Goal: Information Seeking & Learning: Learn about a topic

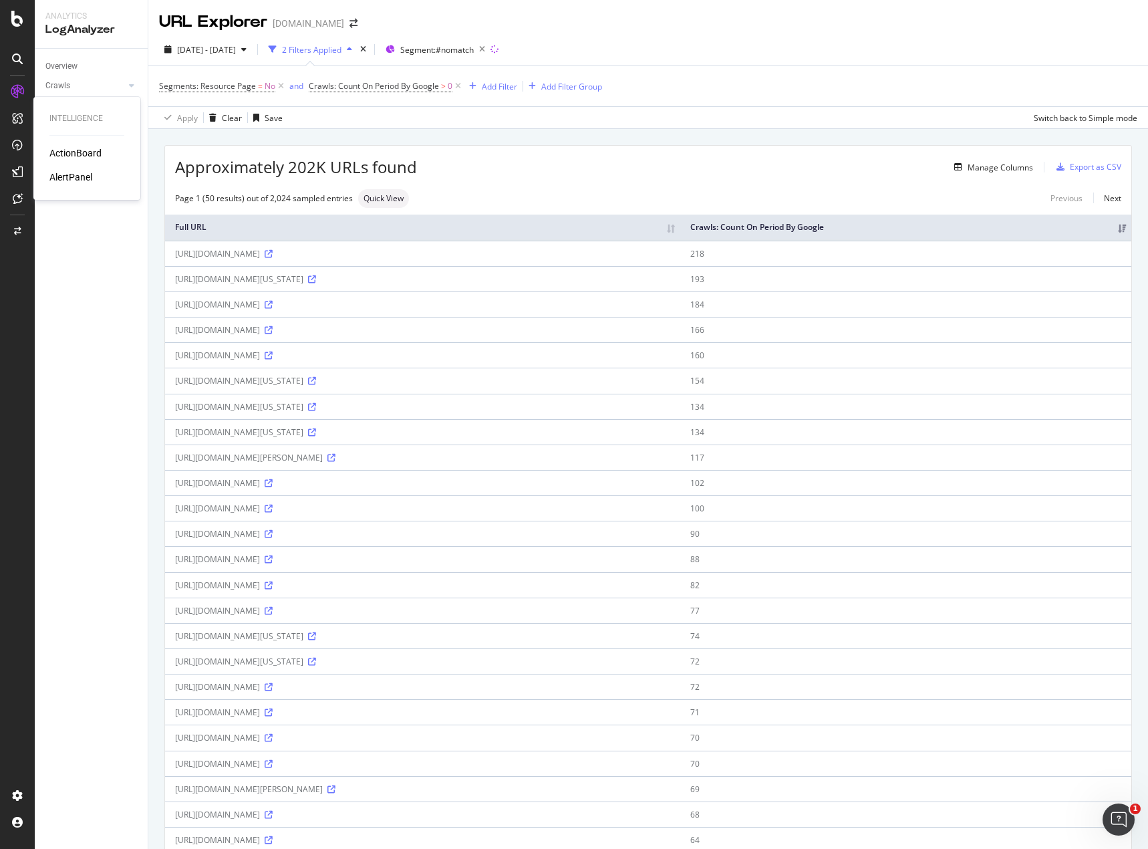
click at [53, 148] on div "ActionBoard" at bounding box center [75, 152] width 52 height 13
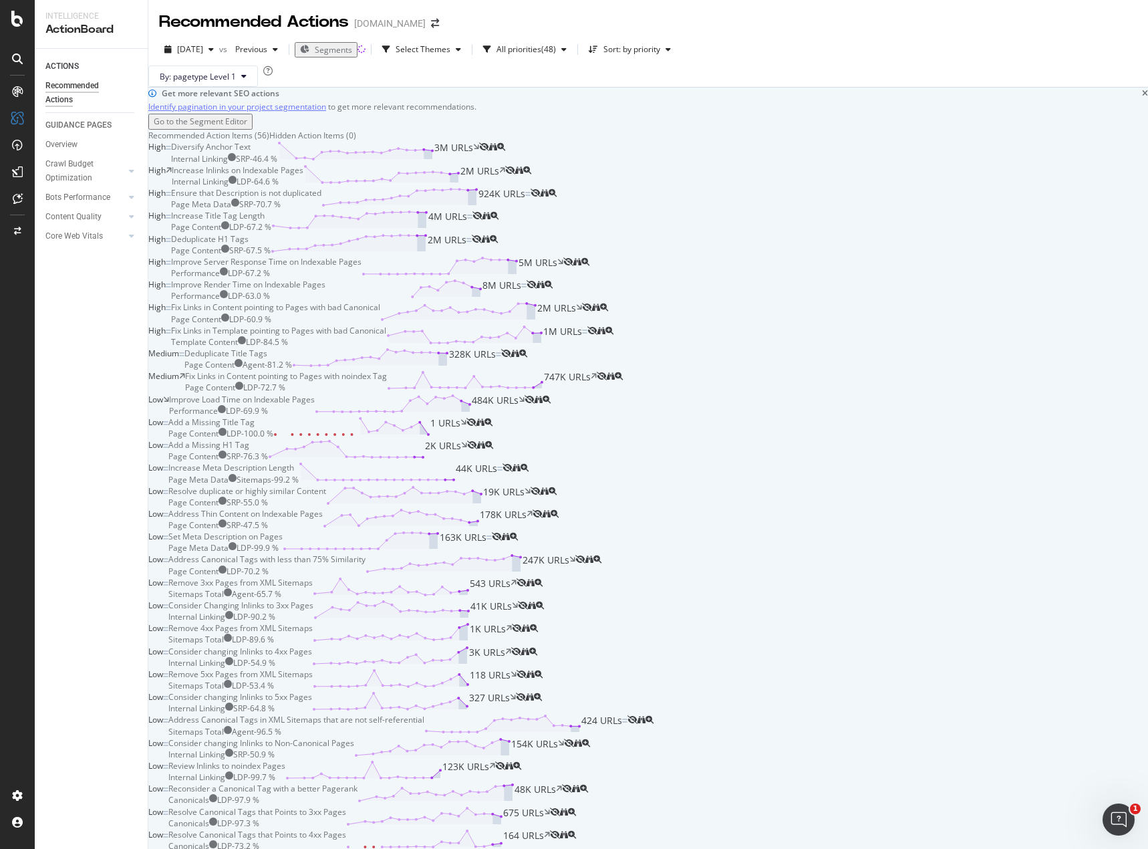
scroll to position [267, 0]
click at [300, 382] on div "Fix Links in Content pointing to Pages with noindex Tag" at bounding box center [286, 375] width 202 height 11
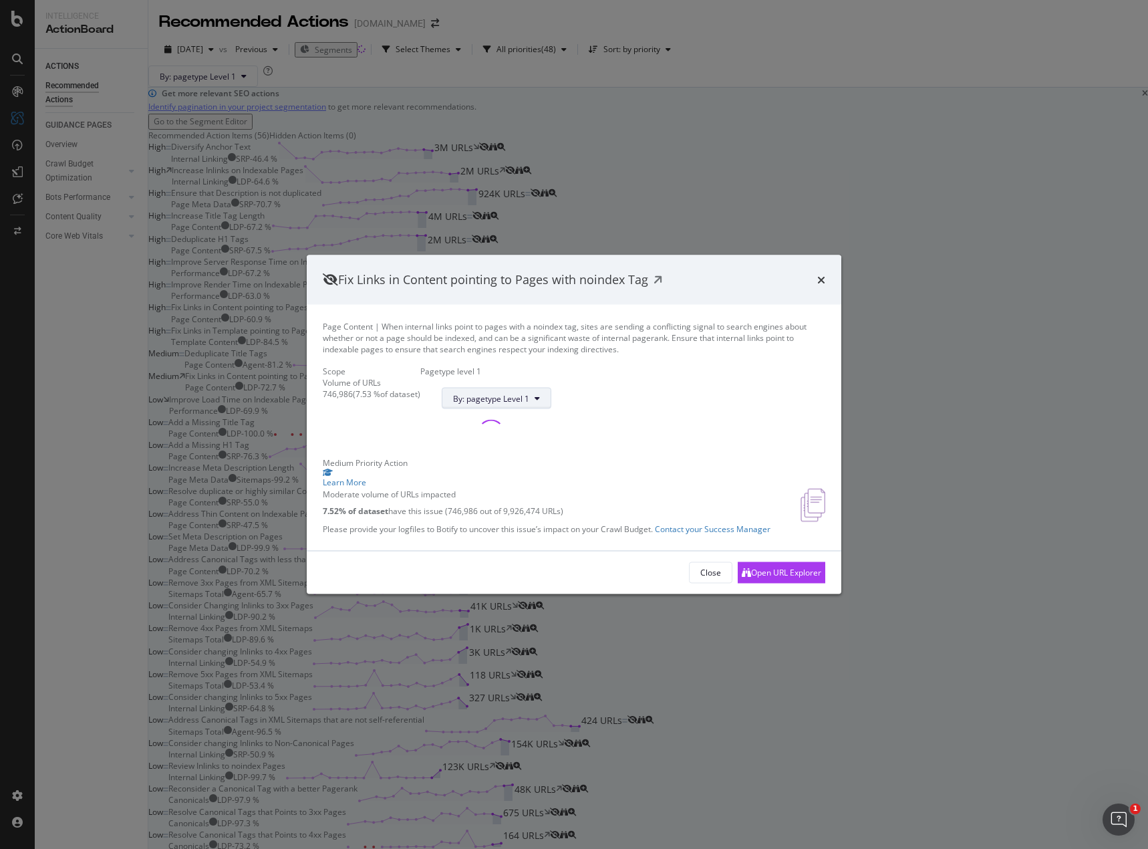
click at [551, 388] on button "By: pagetype Level 1" at bounding box center [497, 398] width 110 height 21
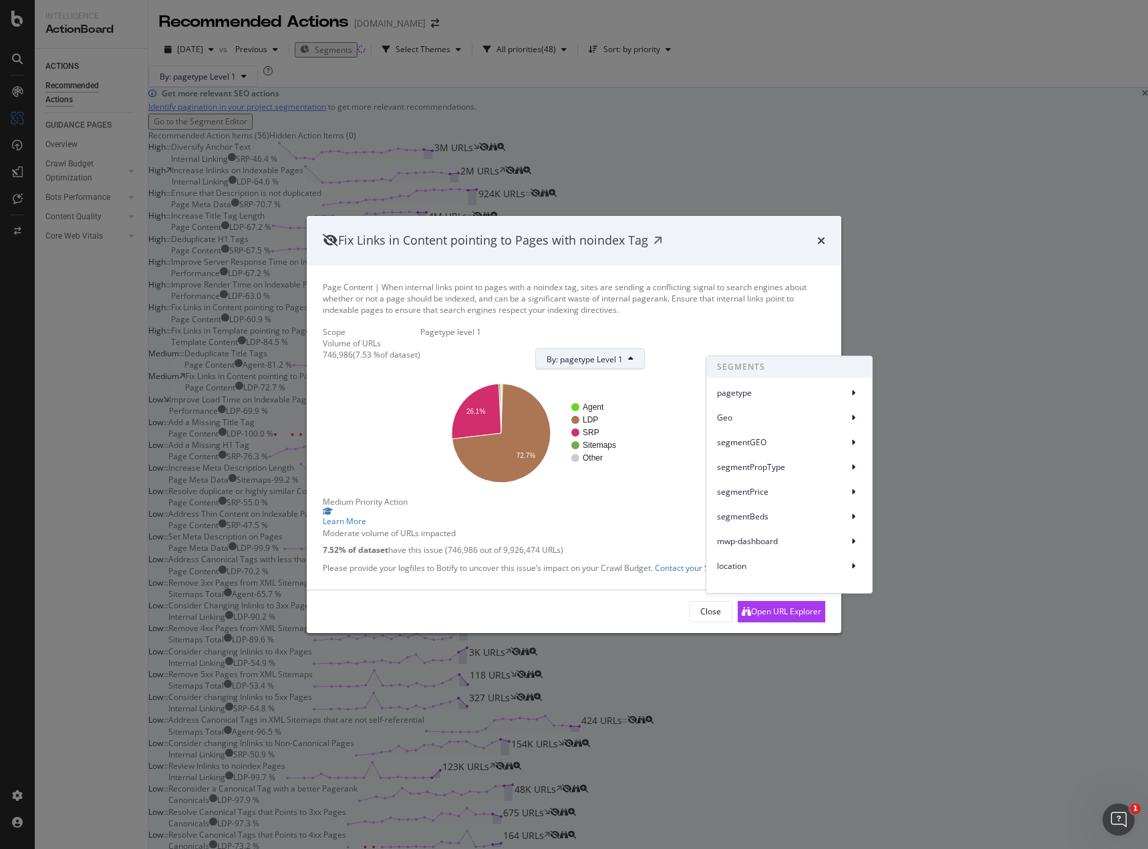
click at [645, 348] on button "By: pagetype Level 1" at bounding box center [590, 358] width 110 height 21
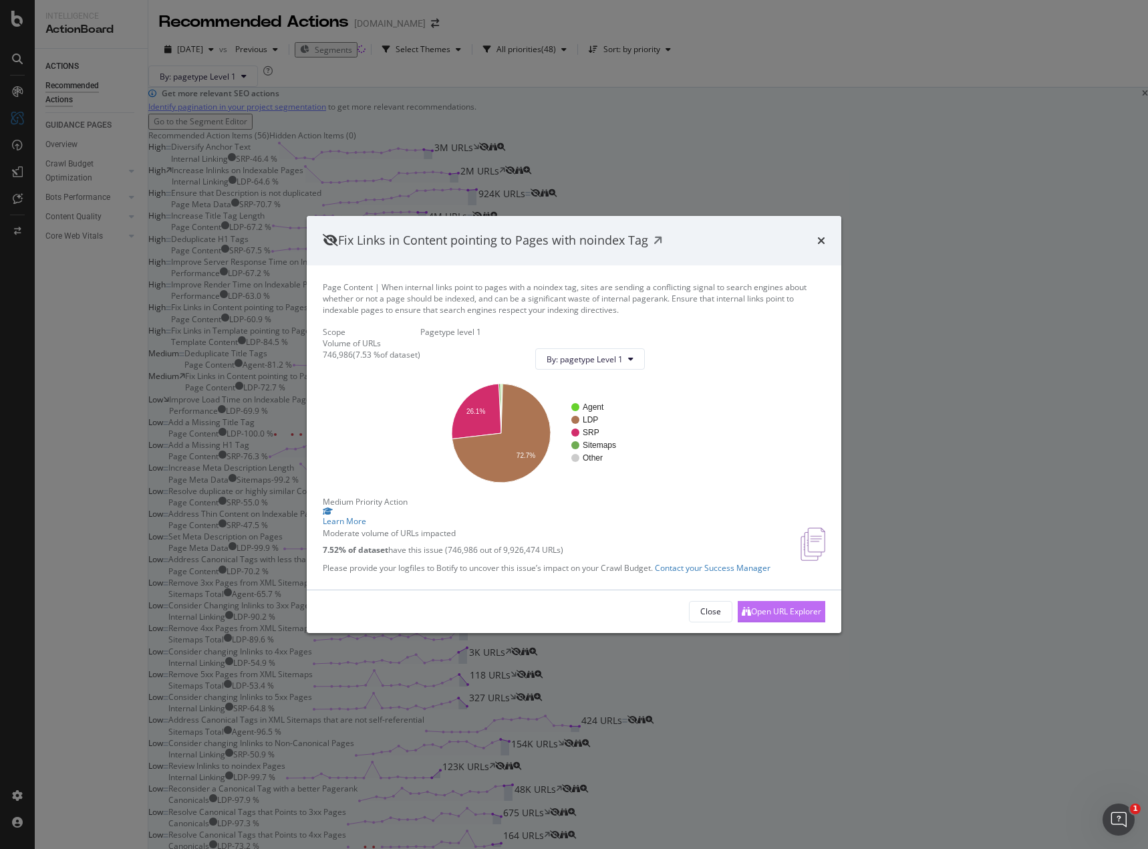
click at [781, 622] on div "Open URL Explorer" at bounding box center [782, 612] width 80 height 20
click at [823, 235] on icon "times" at bounding box center [821, 240] width 8 height 11
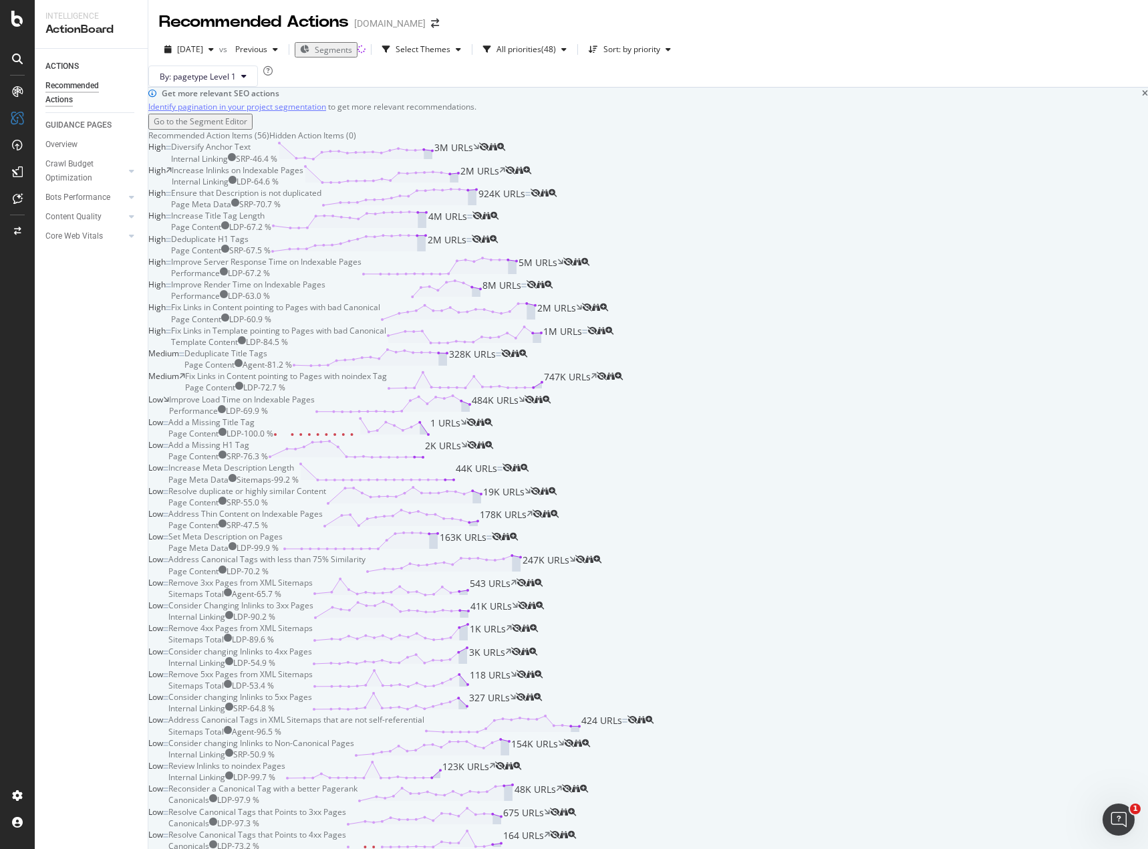
scroll to position [201, 0]
click at [403, 256] on div "Deduplicate H1 Tags Page Content SRP - 67.5 % 2M URLs" at bounding box center [321, 244] width 301 height 23
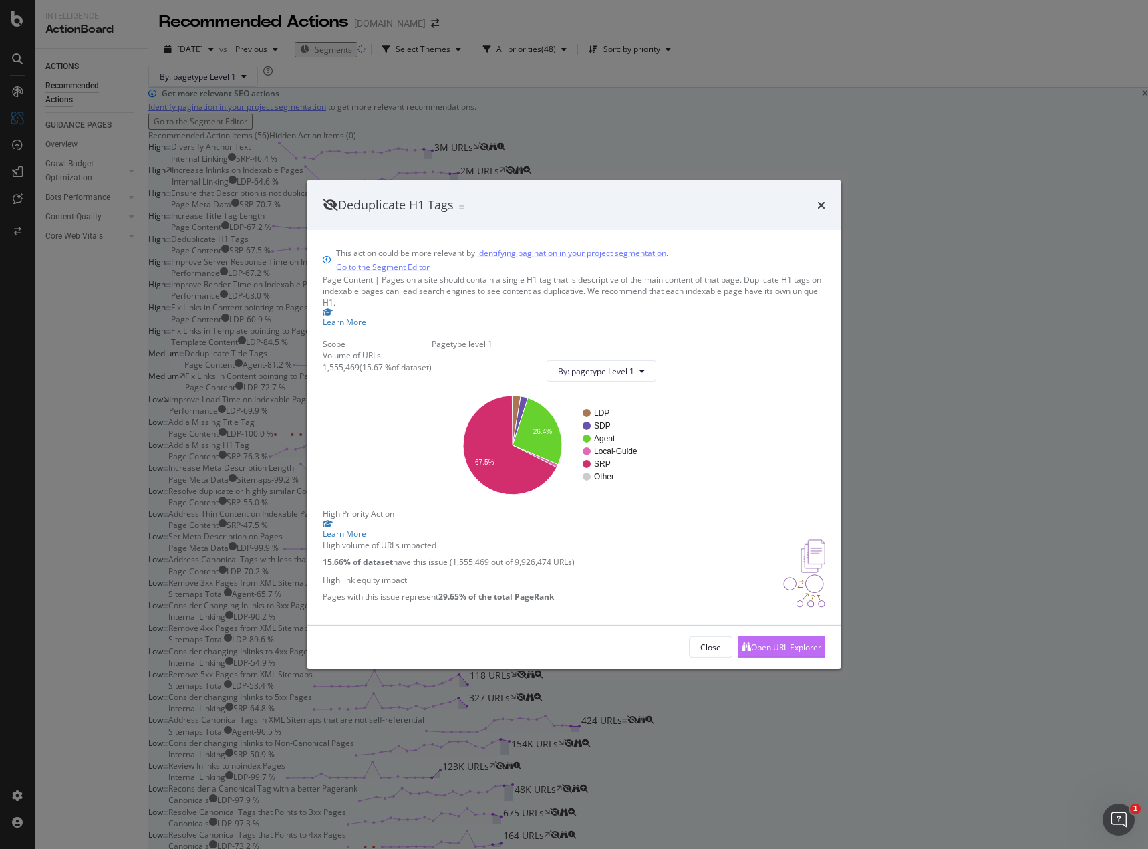
click at [760, 653] on div "Open URL Explorer" at bounding box center [786, 647] width 70 height 11
click at [827, 180] on div "Deduplicate H1 Tags" at bounding box center [574, 204] width 535 height 49
click at [822, 200] on icon "times" at bounding box center [821, 205] width 8 height 11
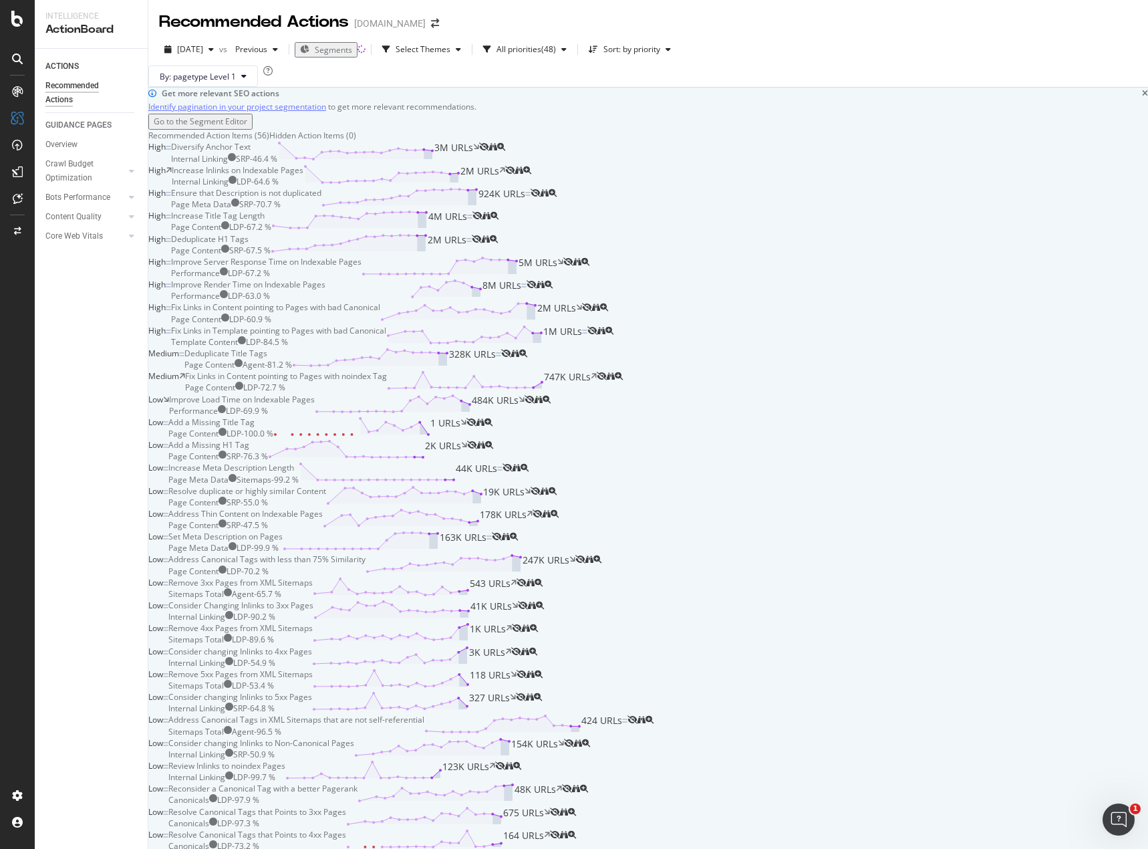
scroll to position [67, 0]
click at [479, 164] on div "Diversify Anchor Text Internal Linking SRP - 46.4 % 3M URLs" at bounding box center [325, 152] width 308 height 23
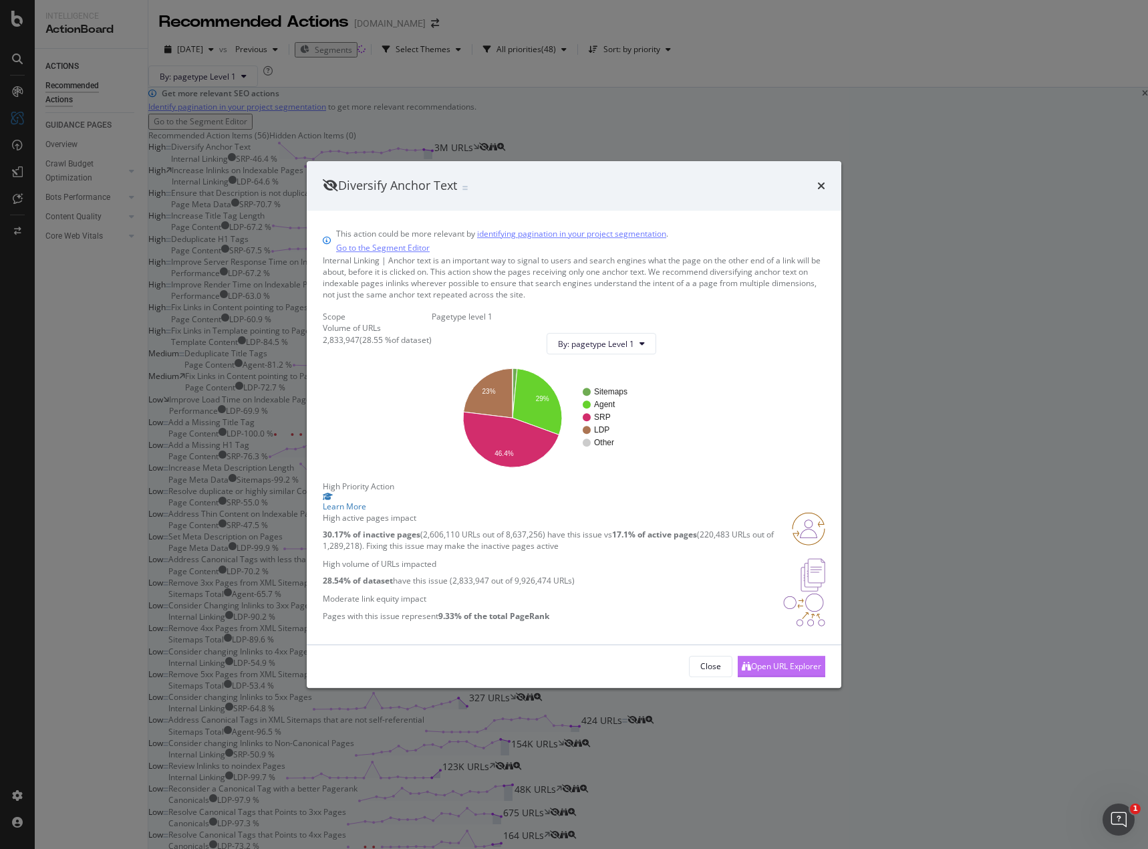
click at [769, 672] on div "Open URL Explorer" at bounding box center [786, 665] width 70 height 11
click at [822, 180] on icon "times" at bounding box center [821, 185] width 8 height 11
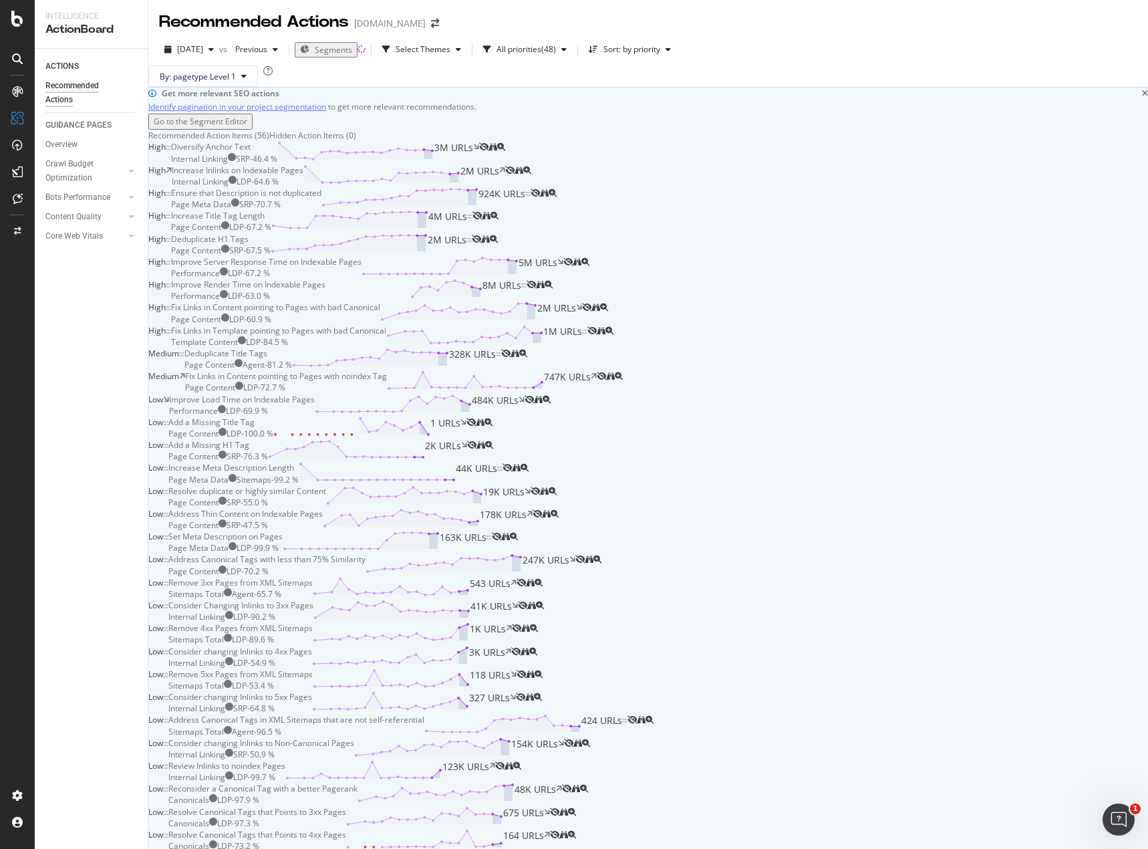
click at [322, 199] on div "Ensure that Description is not duplicated" at bounding box center [246, 192] width 150 height 11
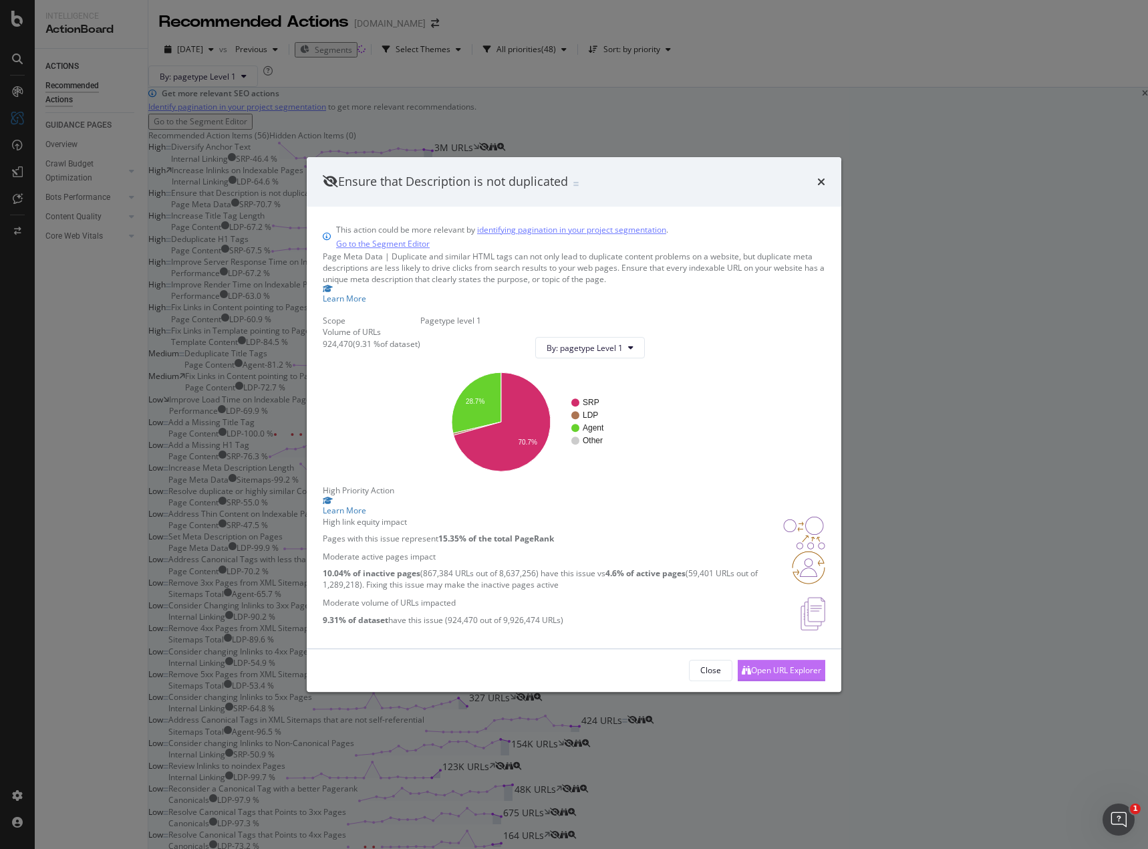
click at [757, 676] on div "Open URL Explorer" at bounding box center [786, 669] width 70 height 11
click at [823, 176] on icon "times" at bounding box center [821, 181] width 8 height 11
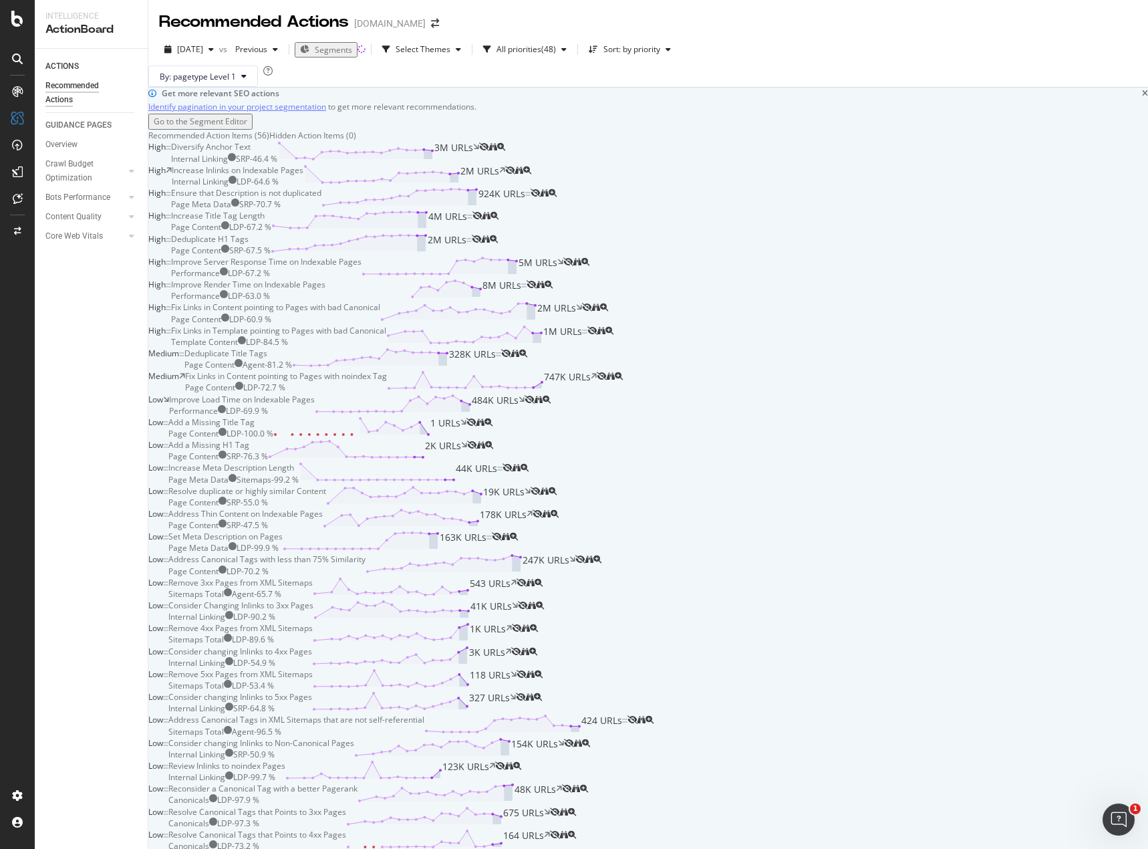
scroll to position [267, 0]
click at [386, 336] on div "Fix Links in Template pointing to Pages with bad Canonical" at bounding box center [278, 330] width 215 height 11
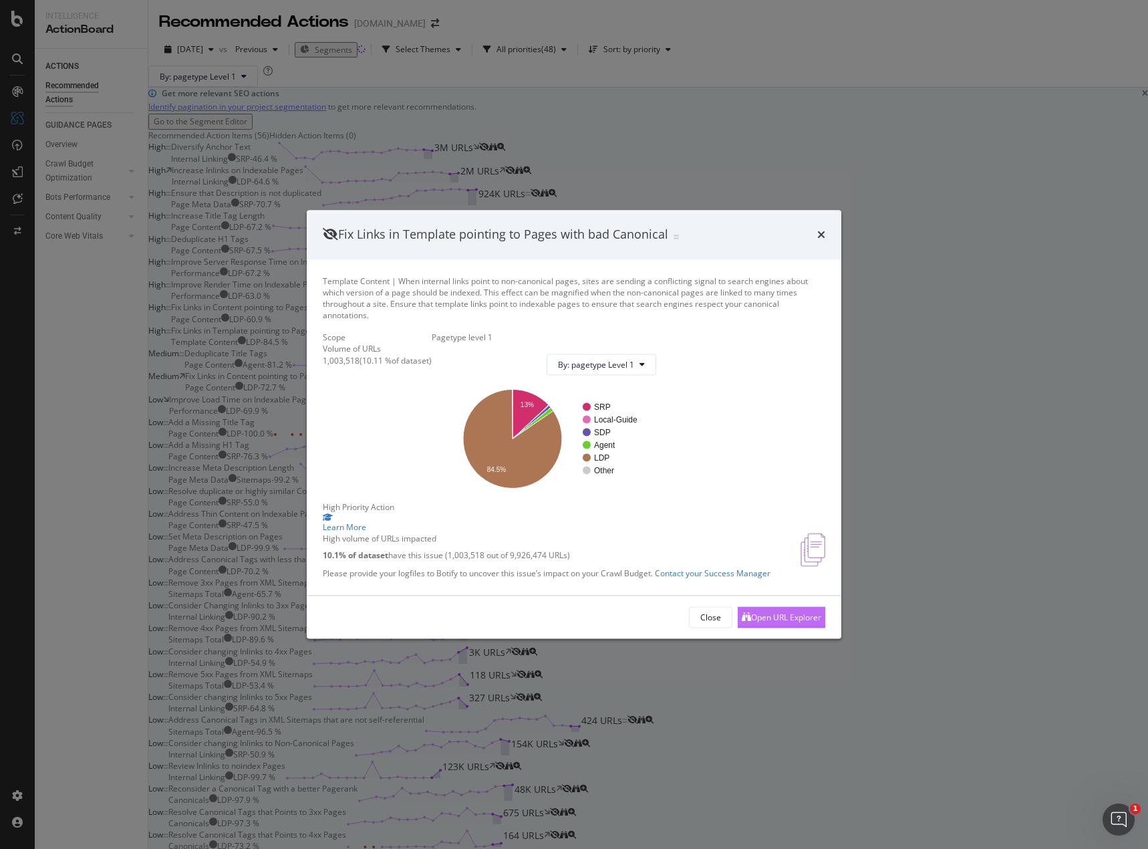
click at [771, 623] on div "Open URL Explorer" at bounding box center [786, 617] width 70 height 11
click at [821, 229] on icon "times" at bounding box center [821, 234] width 8 height 11
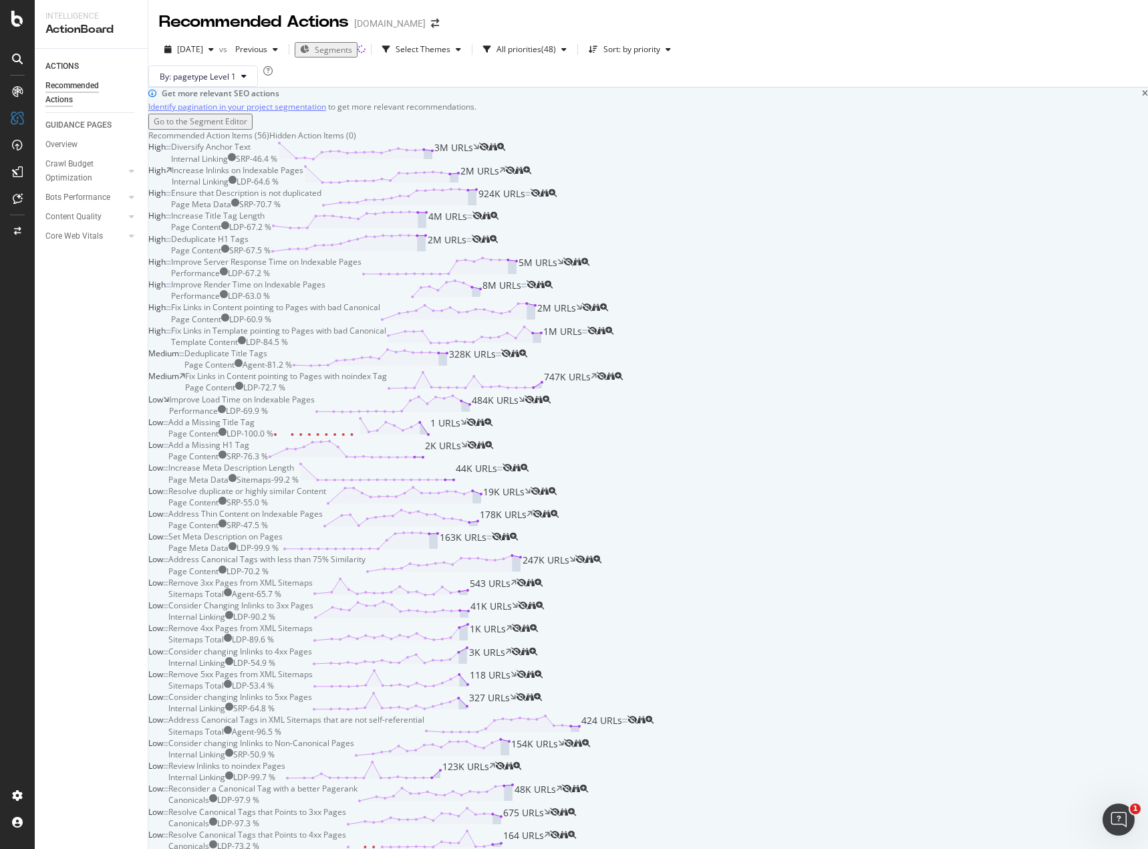
scroll to position [668, 0]
click at [366, 565] on div "Address Canonical Tags with less than 75% Similarity" at bounding box center [266, 558] width 197 height 11
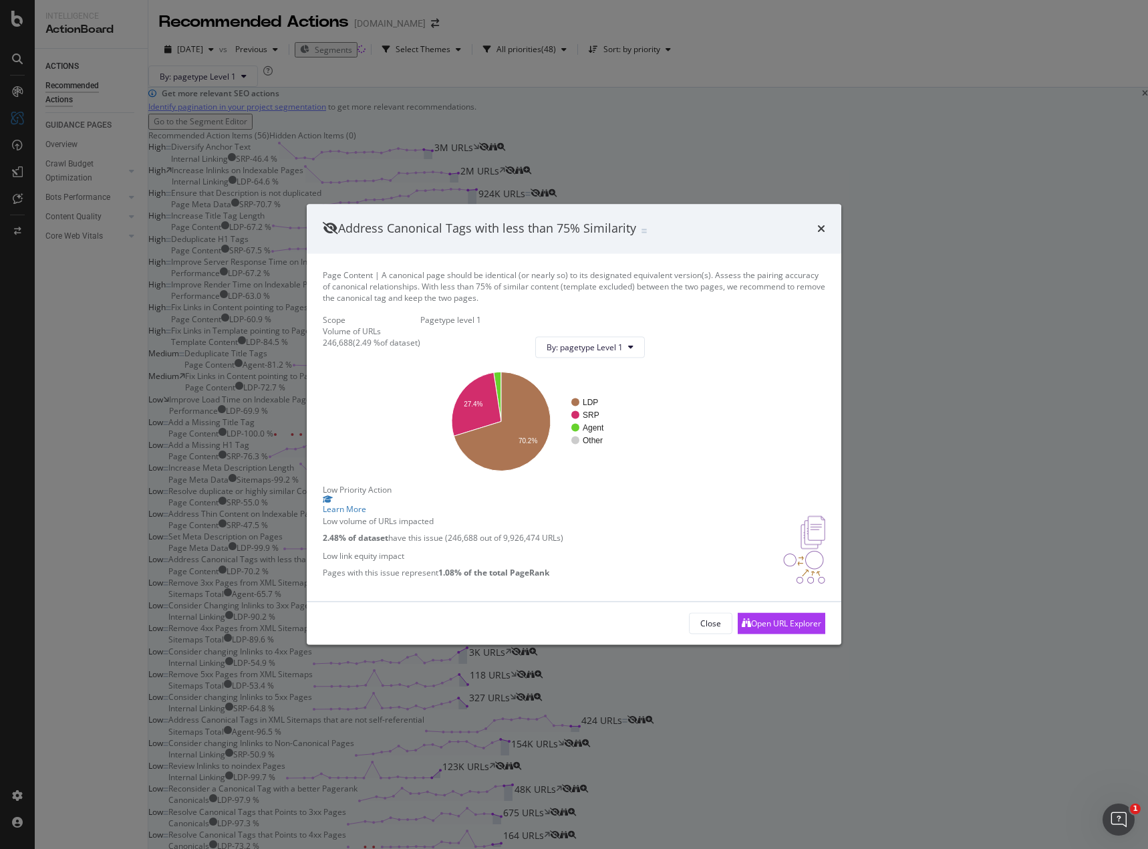
click at [825, 204] on div "Address Canonical Tags with less than 75% Similarity" at bounding box center [574, 228] width 535 height 49
click at [821, 223] on icon "times" at bounding box center [821, 228] width 8 height 11
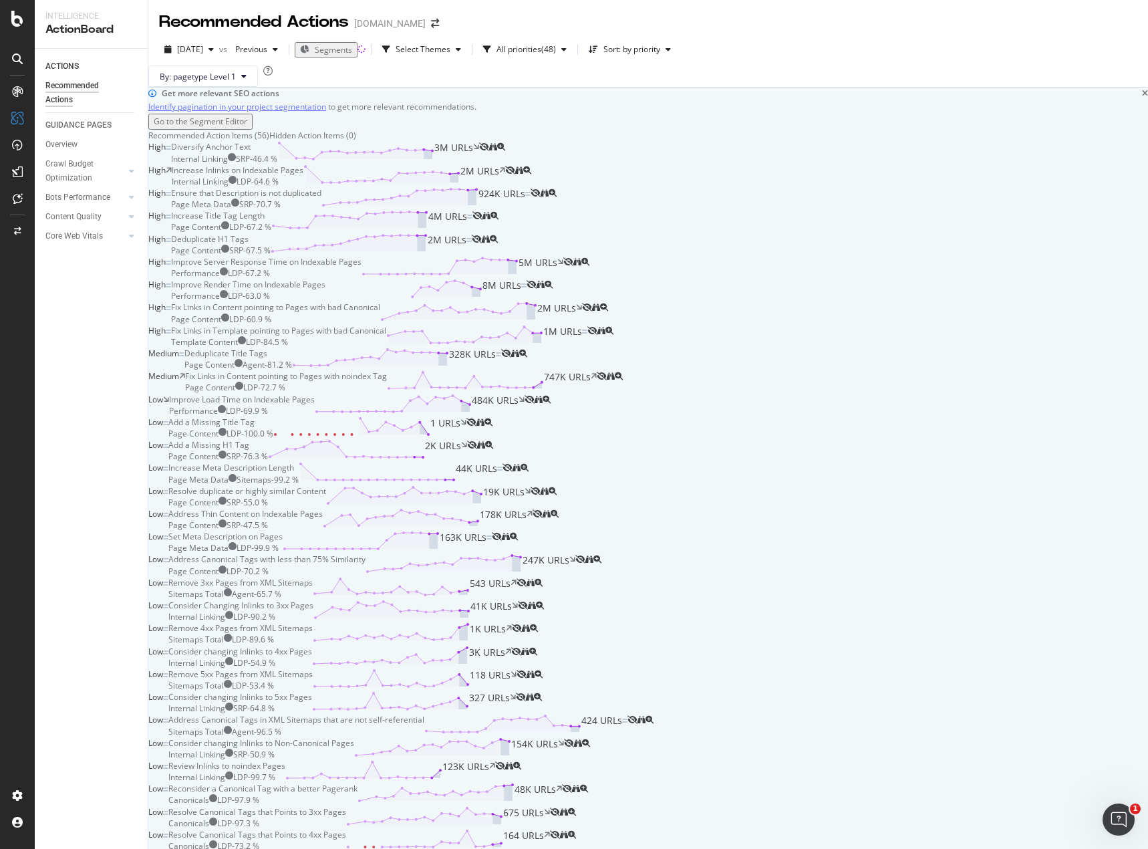
scroll to position [267, 0]
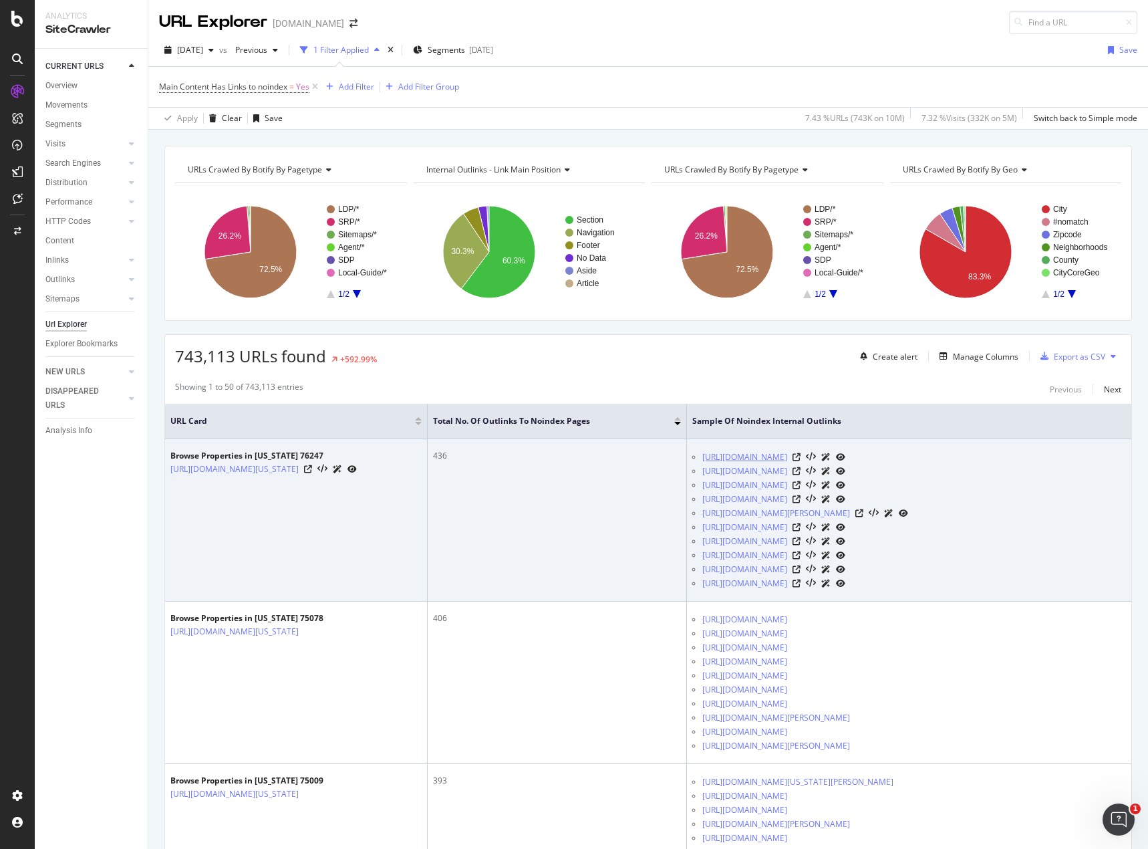
drag, startPoint x: 739, startPoint y: 457, endPoint x: 1011, endPoint y: 457, distance: 272.7
click at [1011, 457] on ul "https://www.homes.com/property/mclaren-plan-treeline/5wr9ln8txjwyh/ https://www…" at bounding box center [909, 520] width 434 height 140
copy link "https://www.homes.com/property/mclaren-plan-treeline/5wr9ln8txjwyh/"
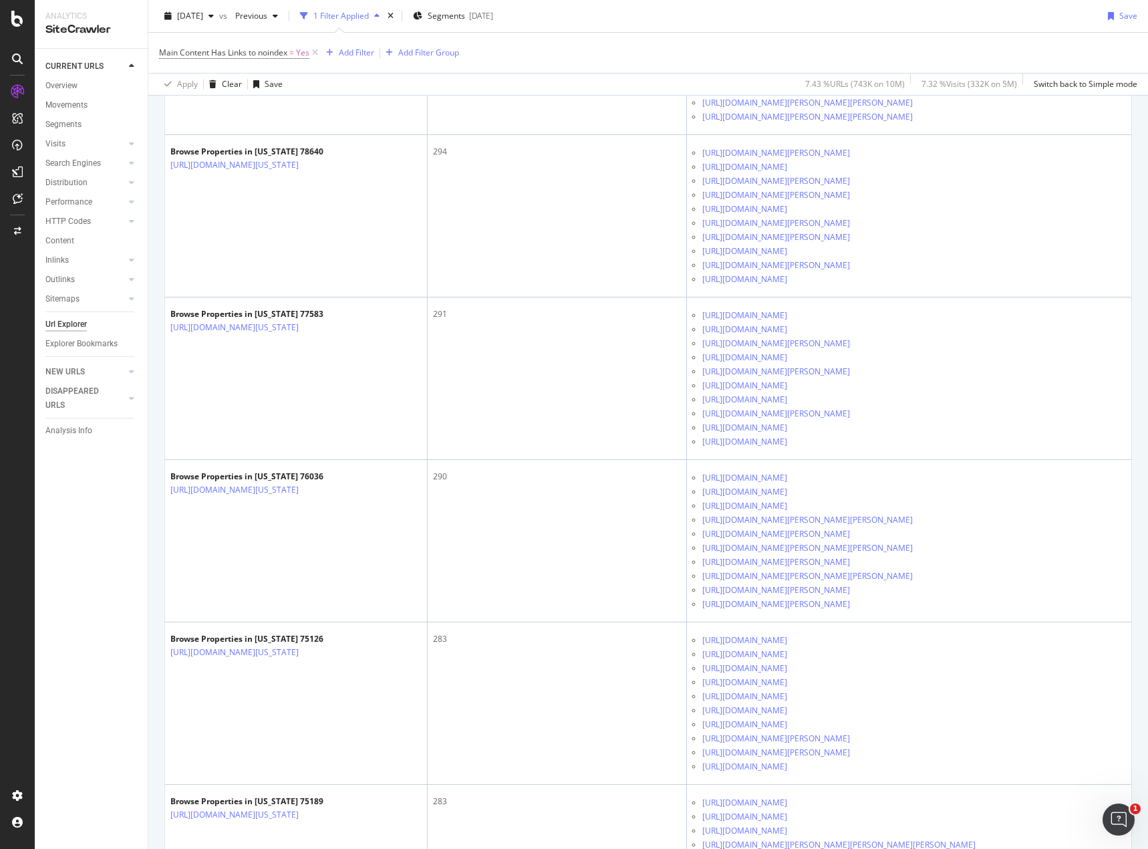
scroll to position [3142, 0]
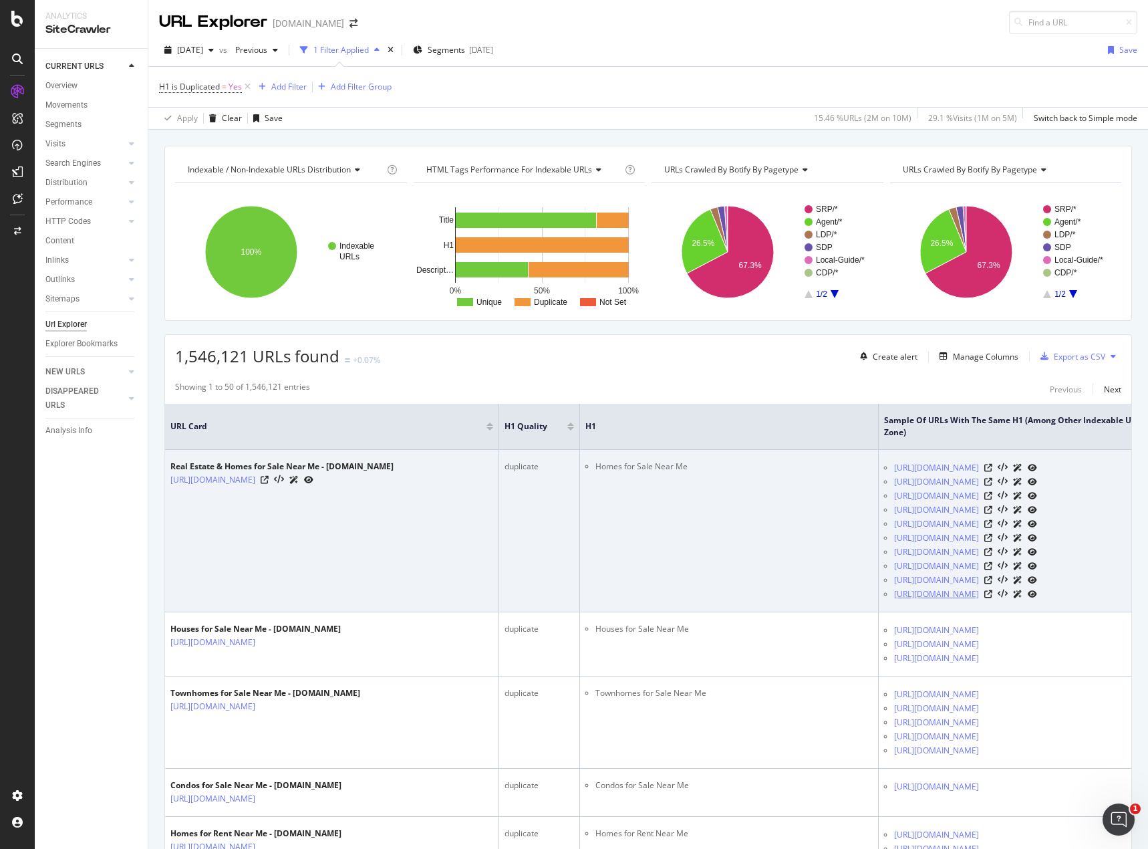
drag, startPoint x: 956, startPoint y: 584, endPoint x: 785, endPoint y: 583, distance: 171.8
click at [894, 587] on div "https://www.homes.com/homes-for-sale/p11/" at bounding box center [1050, 594] width 313 height 14
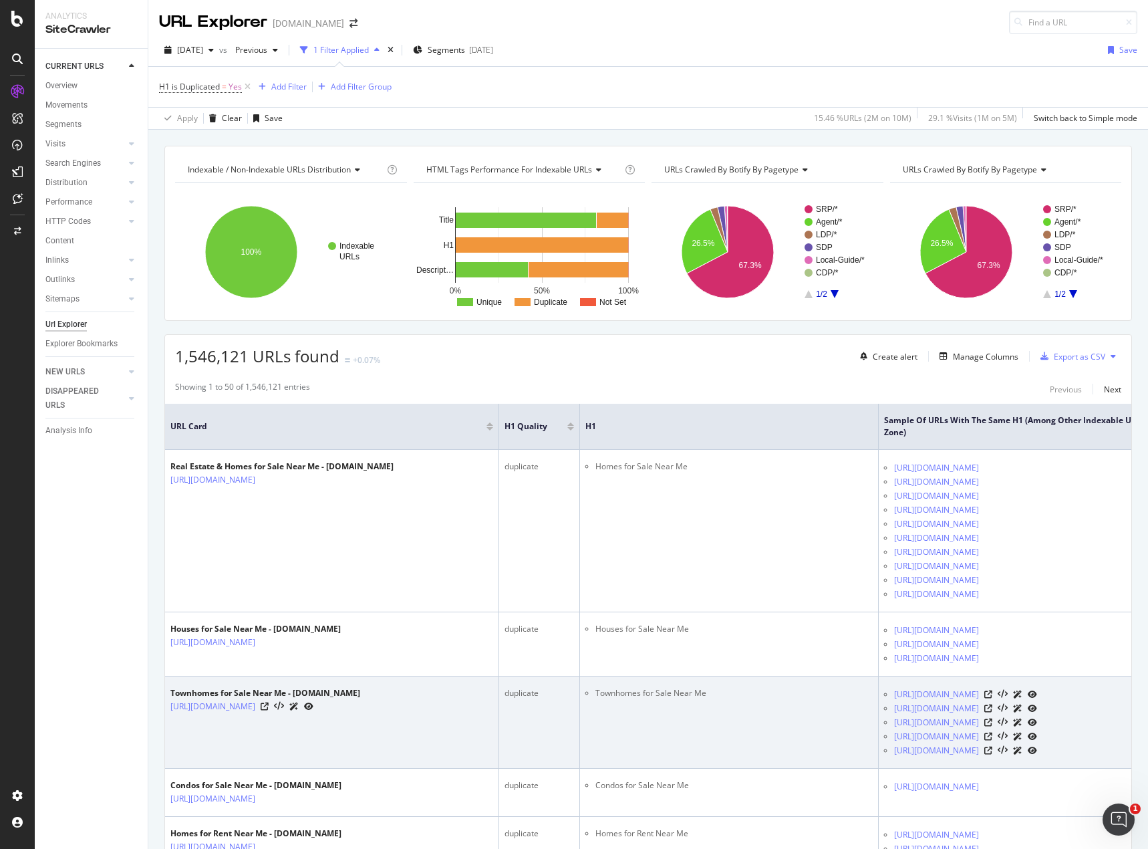
copy link "https://www.homes.com/homes-for-sale/p11/"
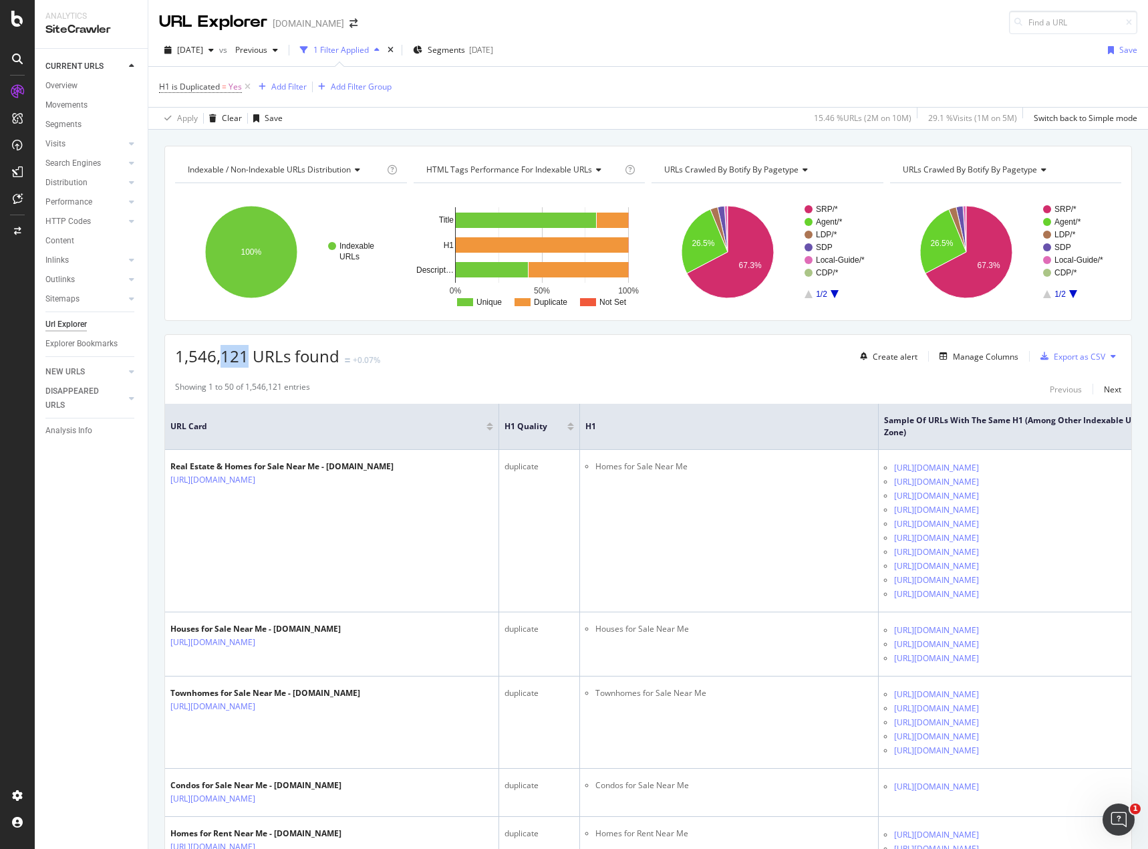
drag, startPoint x: 222, startPoint y: 358, endPoint x: 246, endPoint y: 358, distance: 24.1
click at [246, 358] on span "1,546,121 URLs found" at bounding box center [257, 356] width 164 height 22
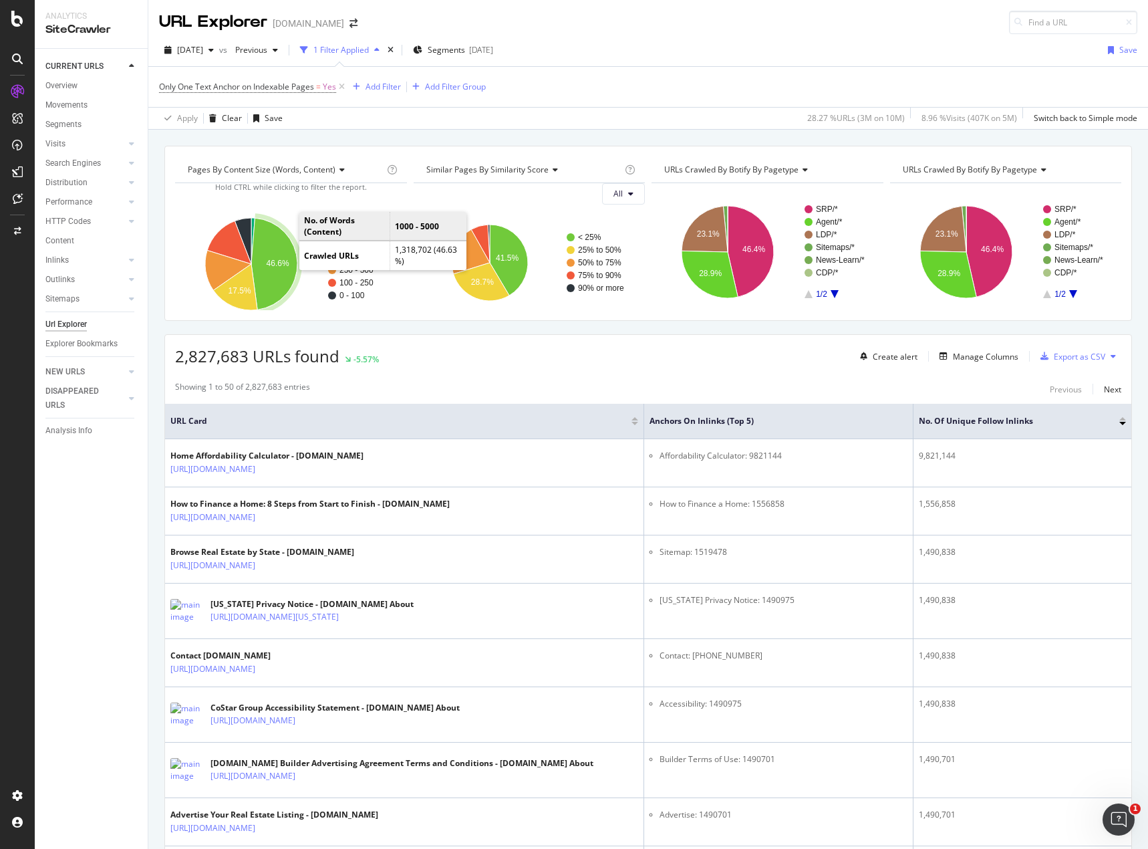
click at [279, 249] on icon "A chart." at bounding box center [274, 264] width 46 height 92
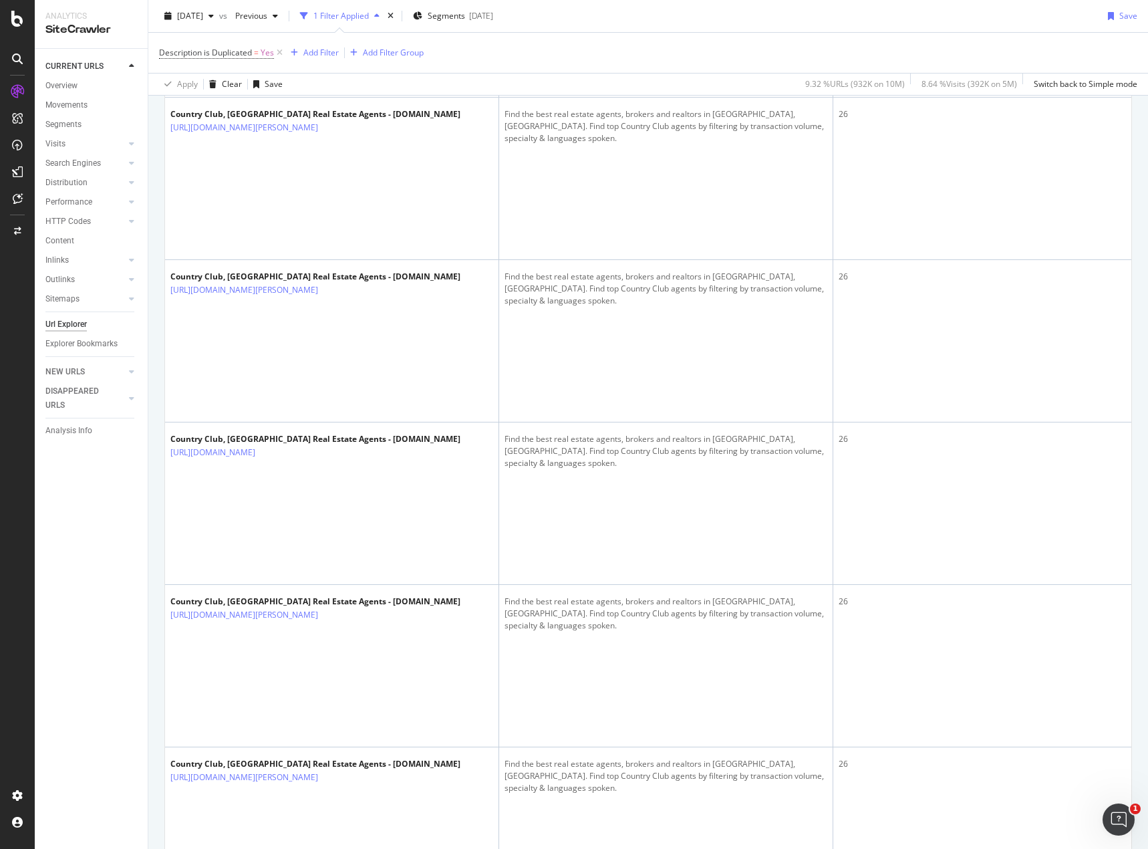
scroll to position [2540, 0]
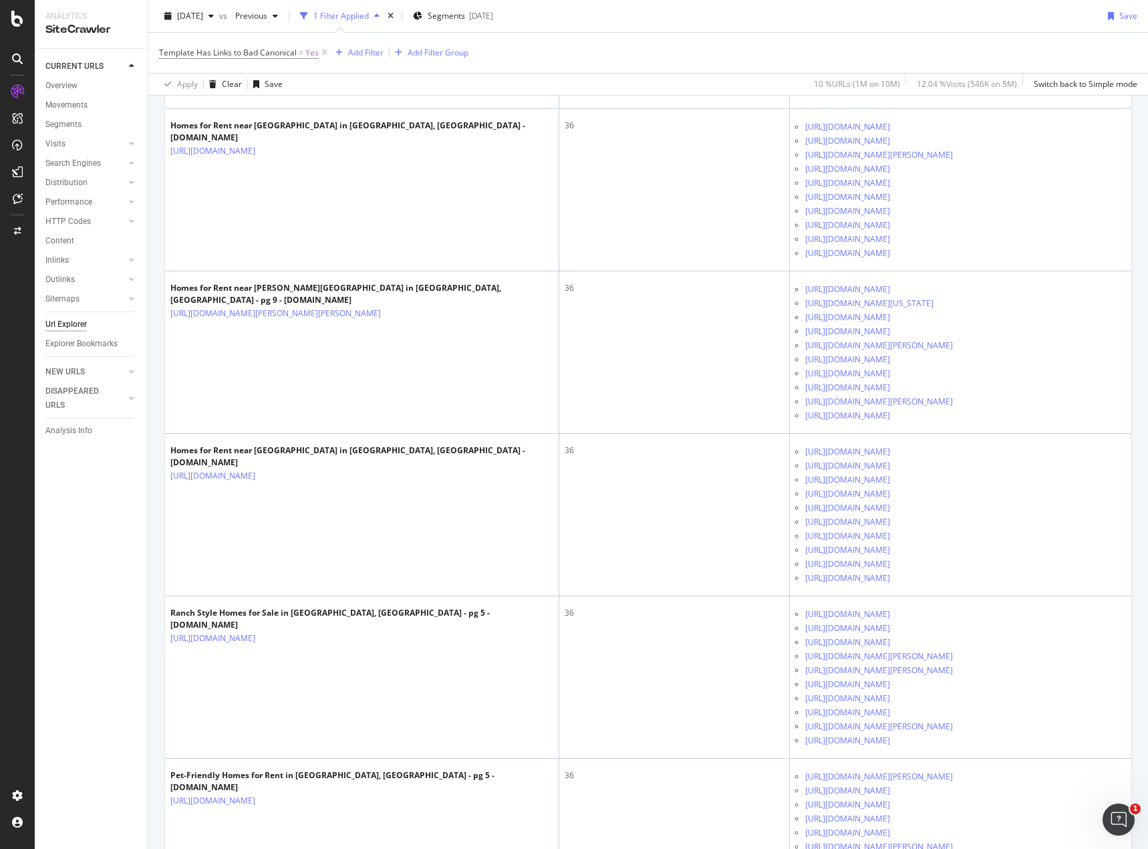
scroll to position [5147, 0]
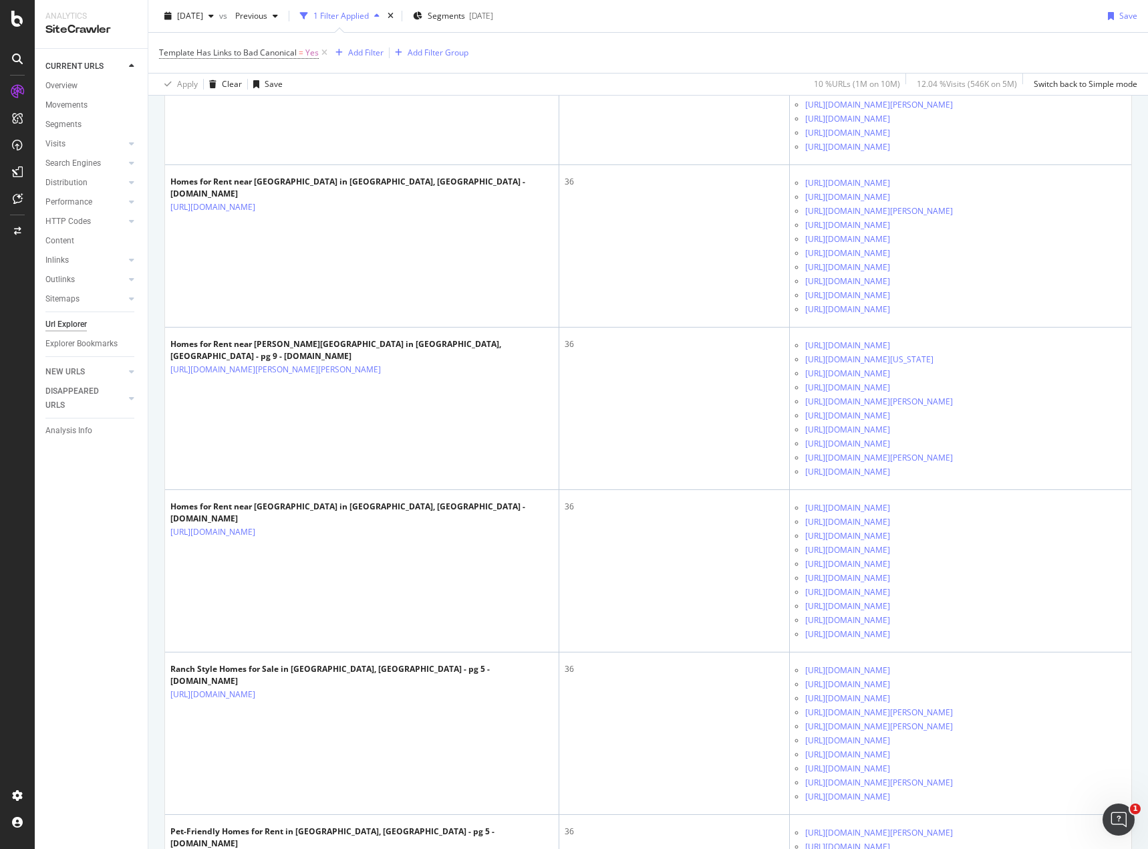
drag, startPoint x: 168, startPoint y: 241, endPoint x: 226, endPoint y: 255, distance: 60.0
copy link "[URL][DOMAIN_NAME]"
